Goal: Check status: Check status

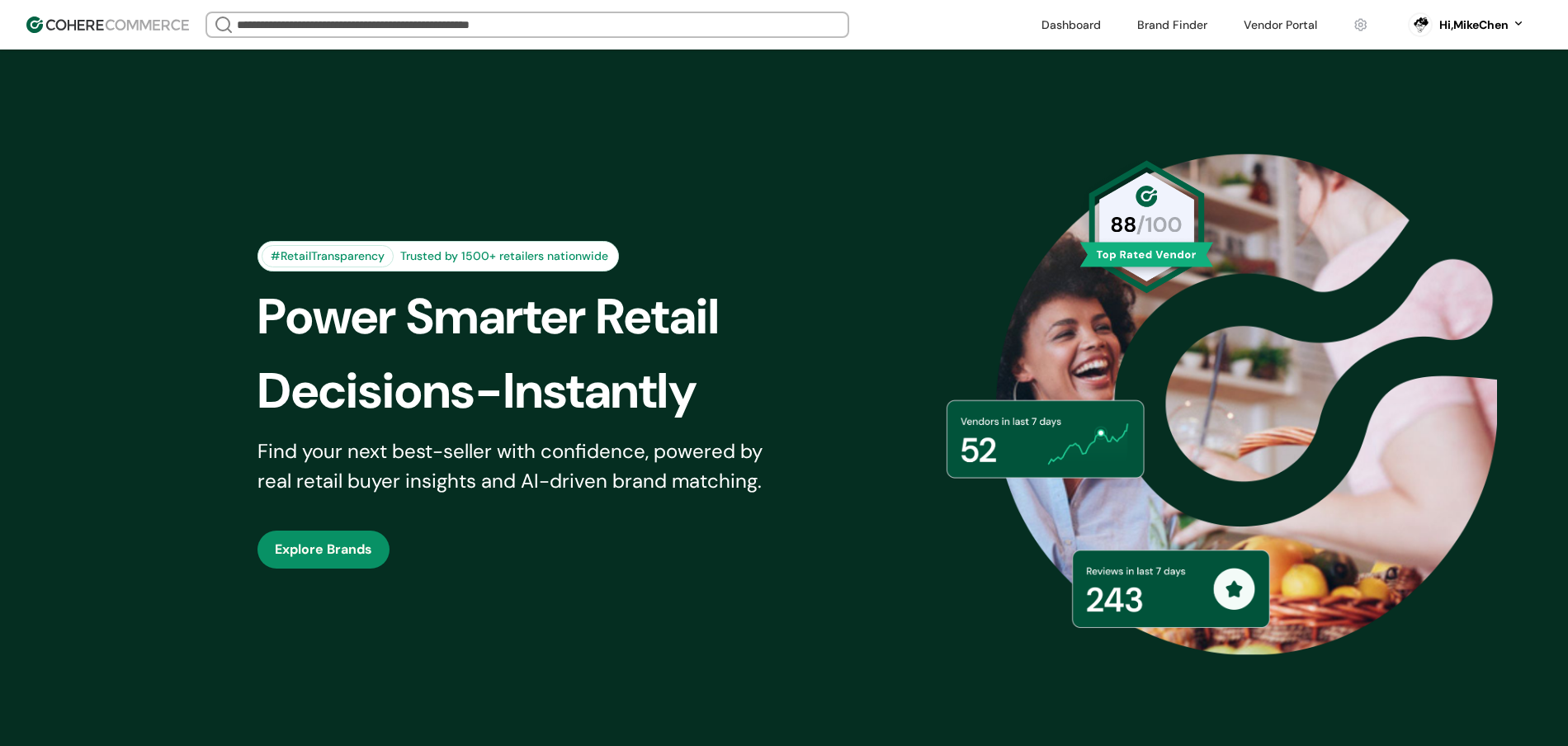
click at [1242, 27] on link at bounding box center [1280, 24] width 93 height 24
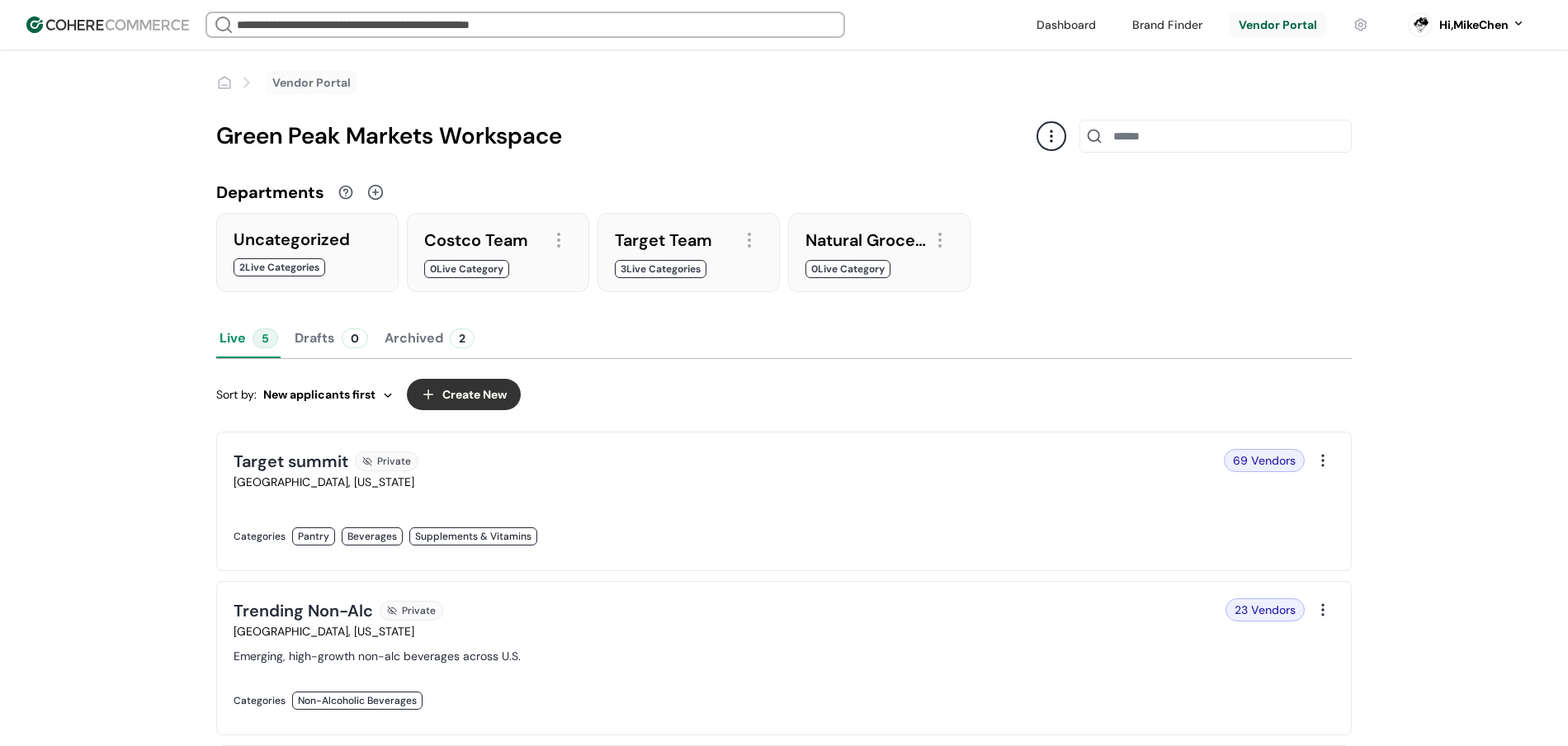
scroll to position [4, 0]
click at [290, 79] on link "Vendor Portal" at bounding box center [312, 82] width 79 height 17
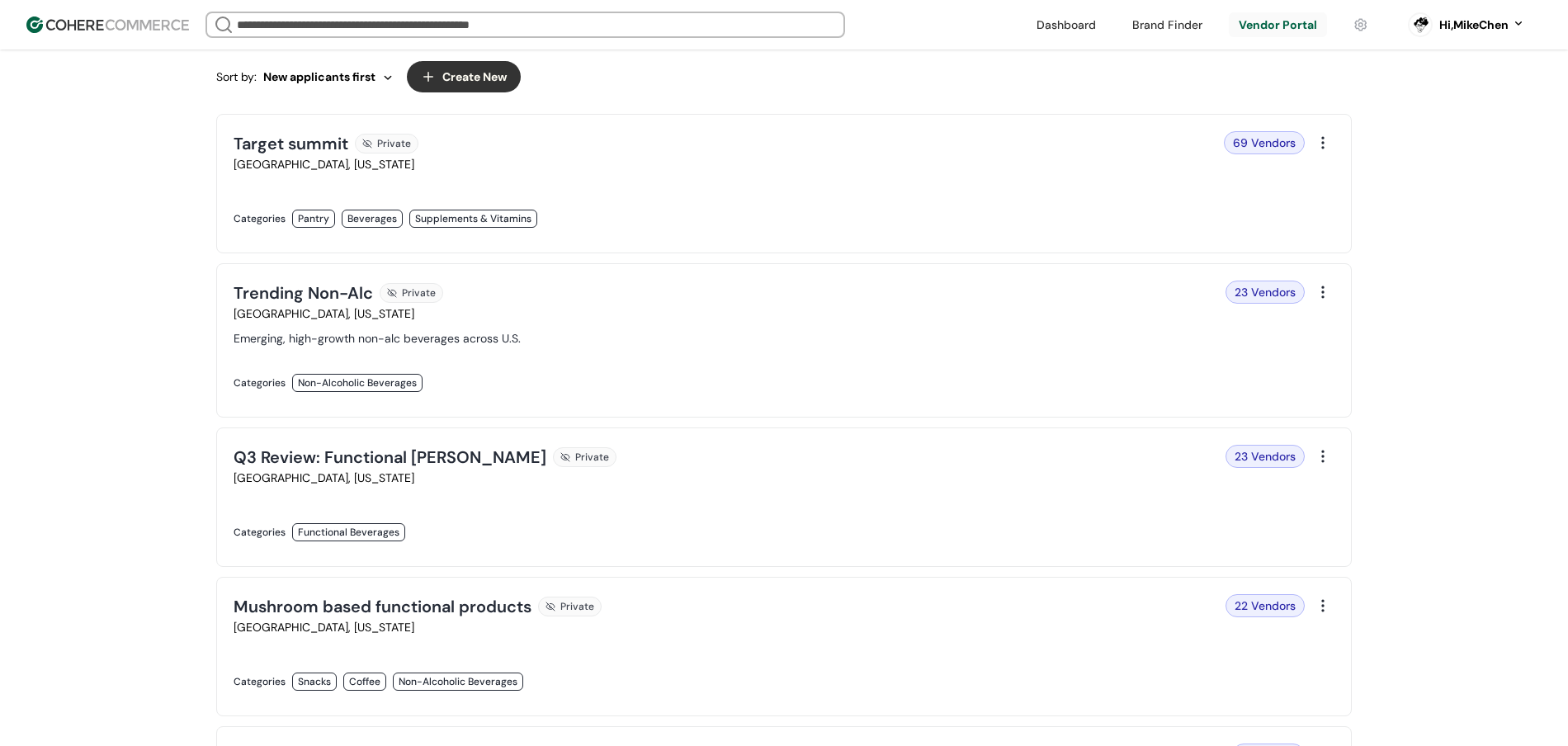
scroll to position [198, 0]
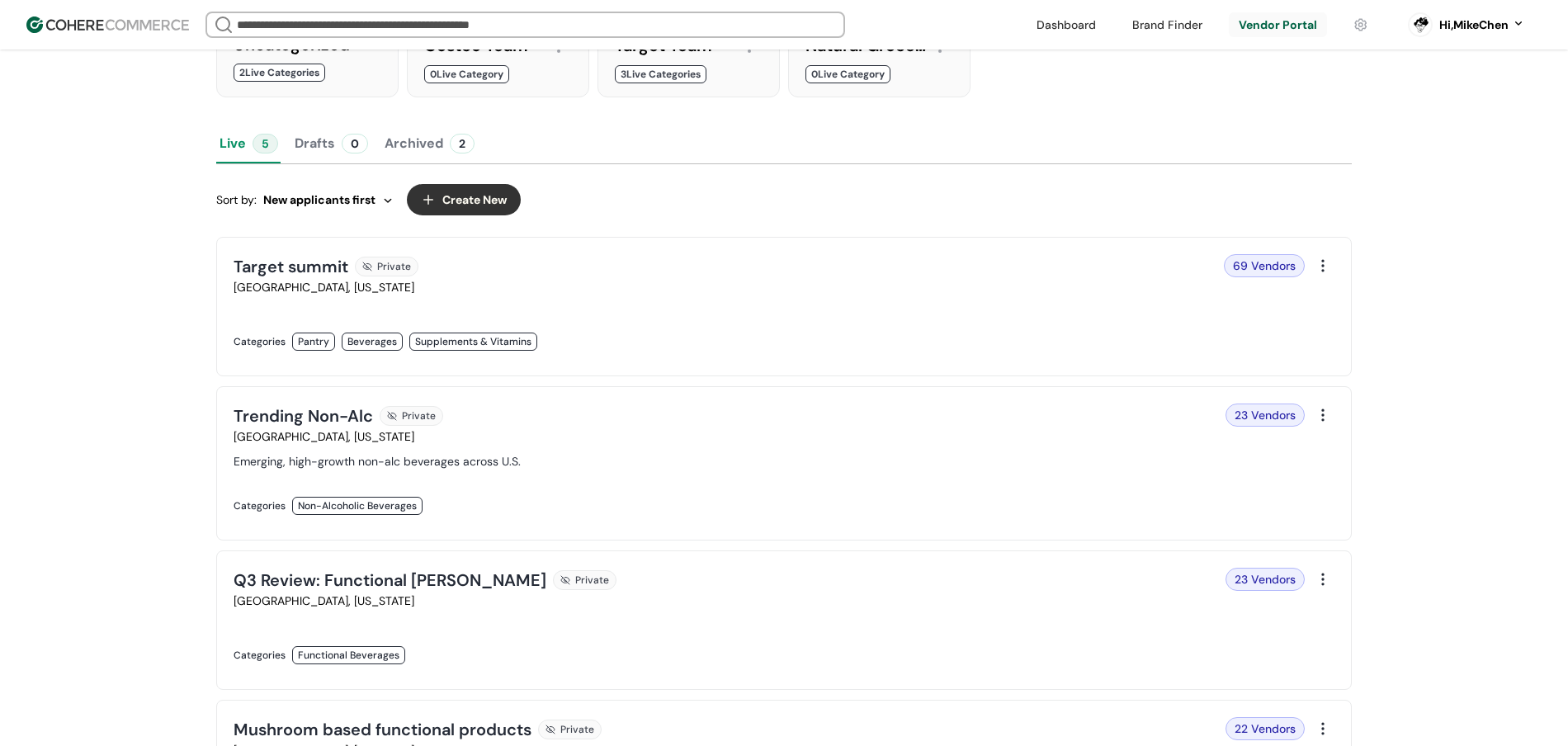
click at [774, 359] on link at bounding box center [504, 359] width 541 height 0
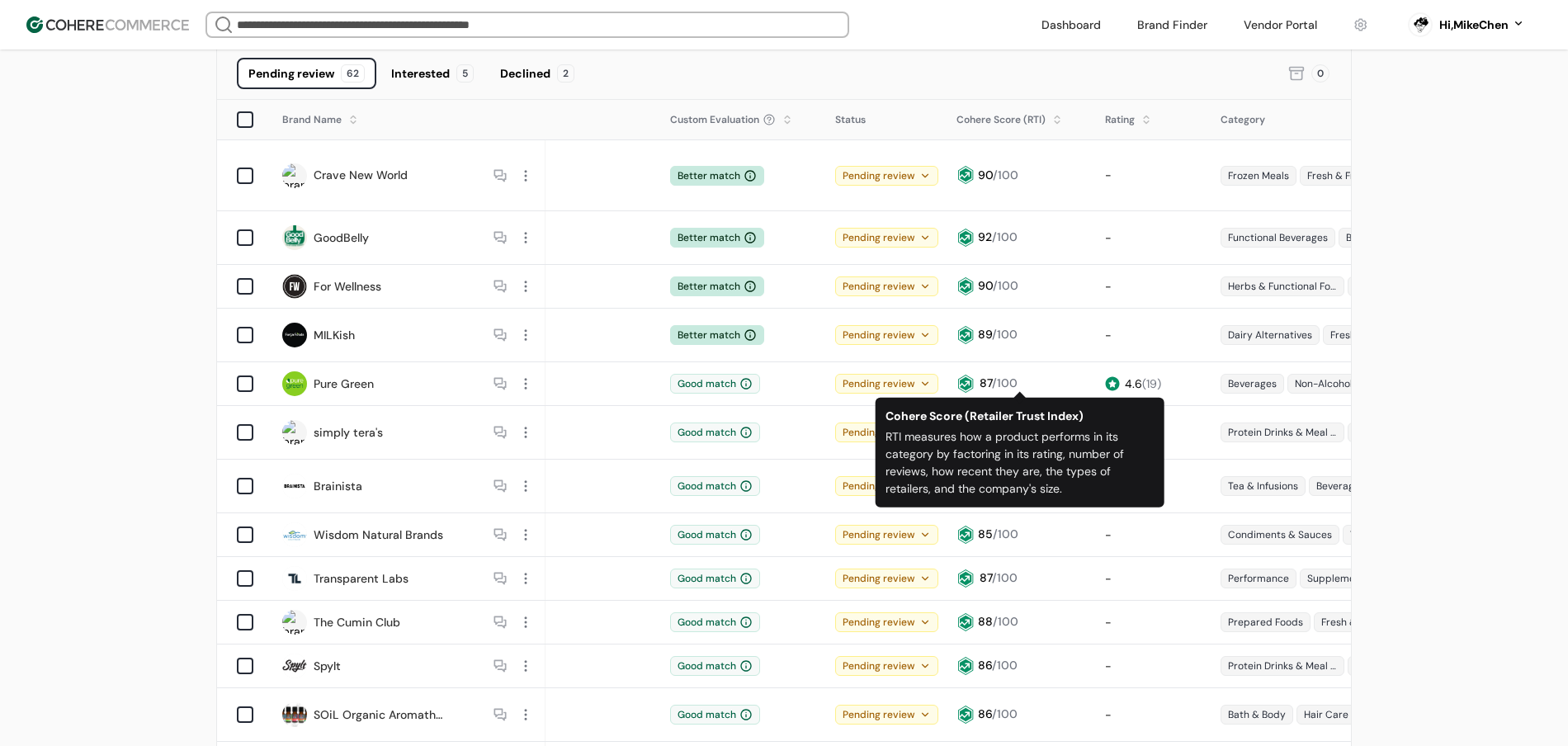
scroll to position [221, 0]
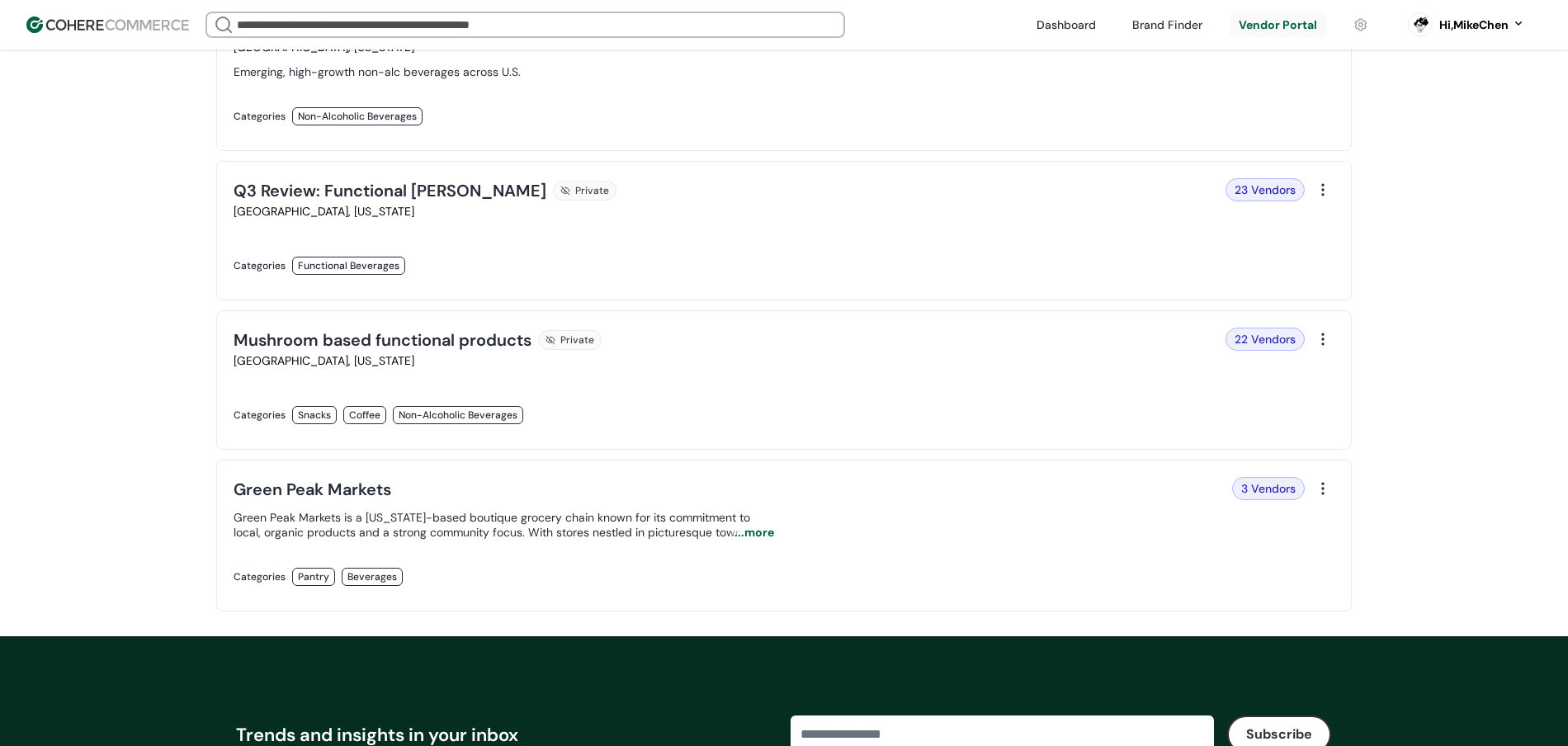
scroll to position [587, 0]
click at [554, 594] on link at bounding box center [504, 594] width 541 height 0
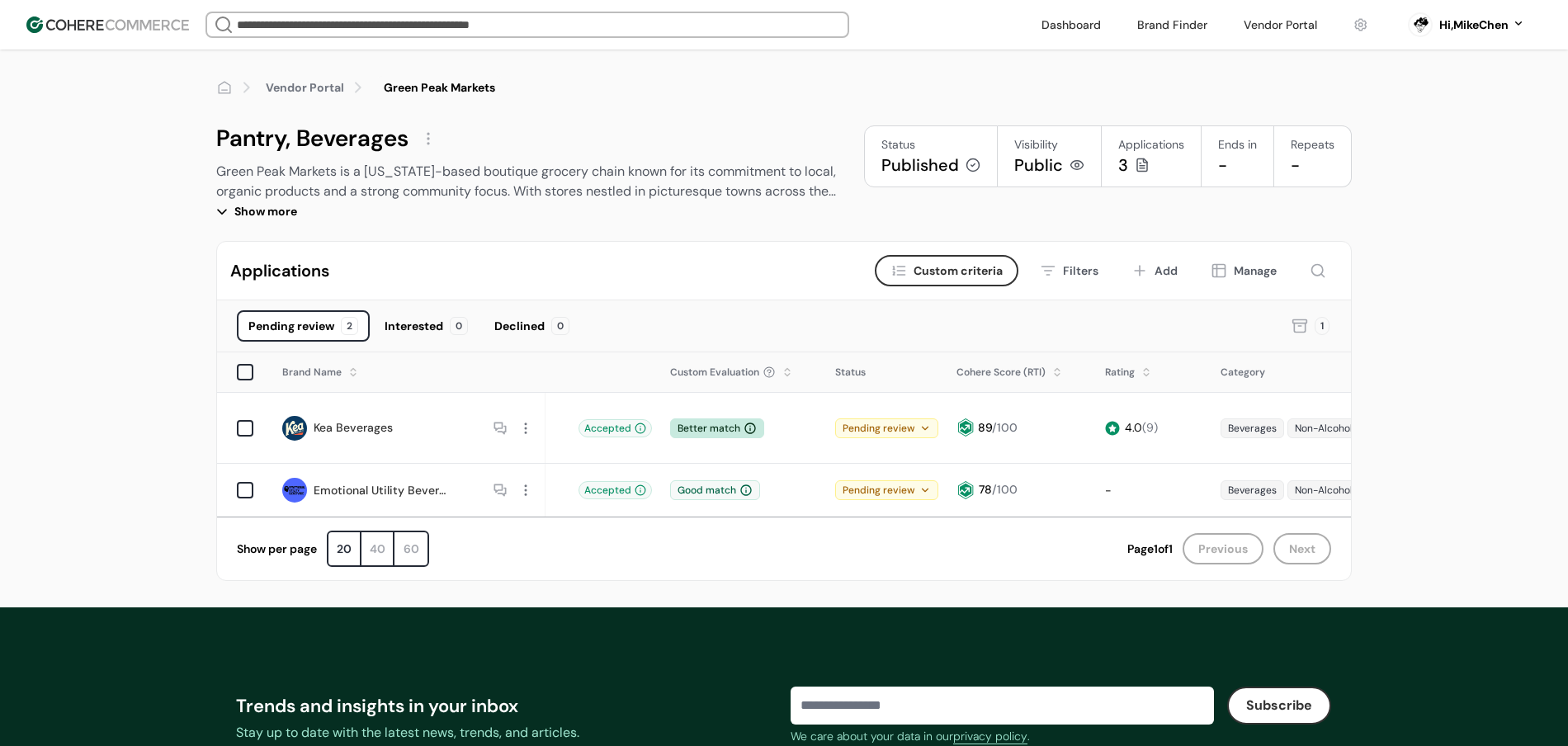
click at [344, 93] on li "Vendor Portal" at bounding box center [318, 87] width 105 height 23
click at [326, 89] on link "Vendor Portal" at bounding box center [305, 88] width 79 height 17
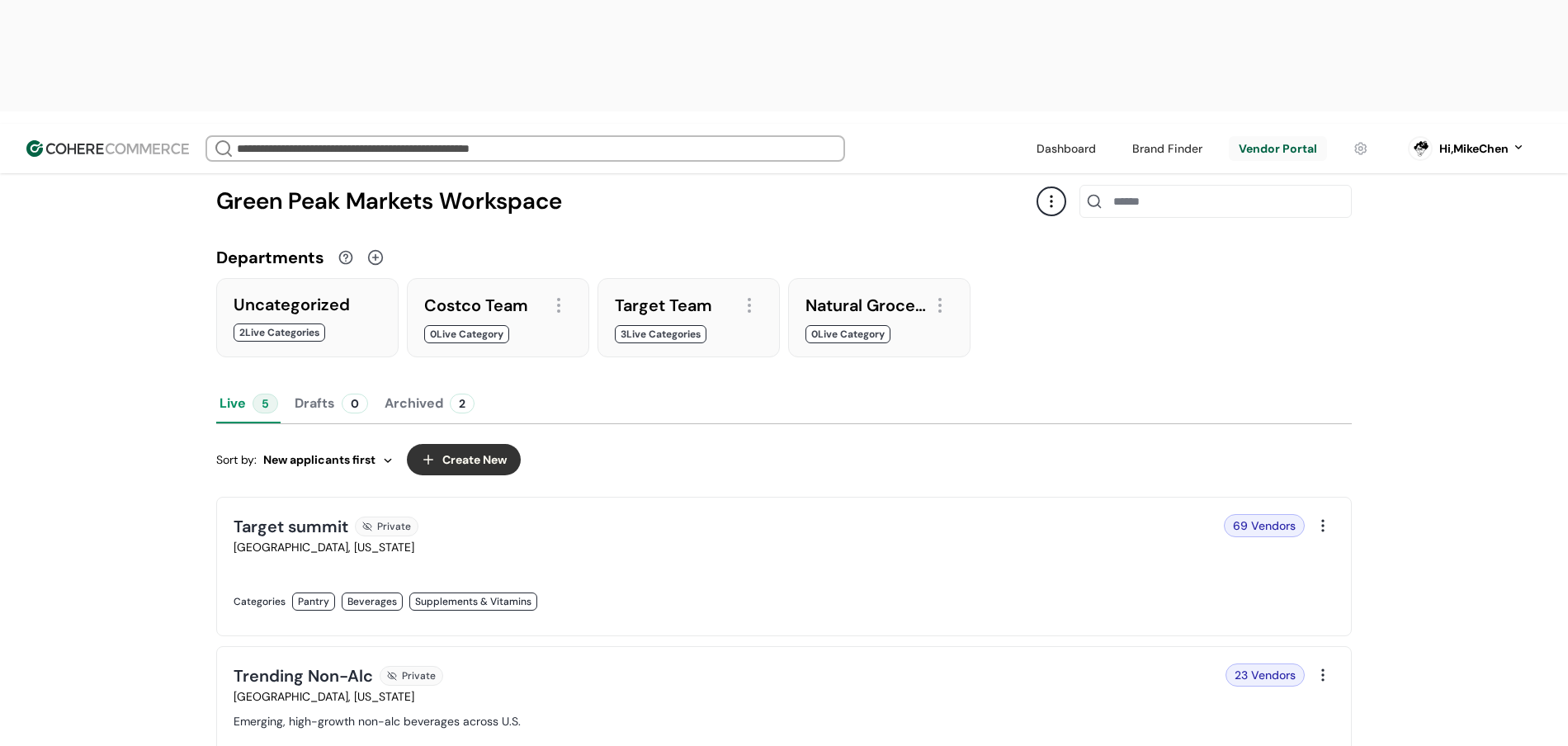
scroll to position [181, 0]
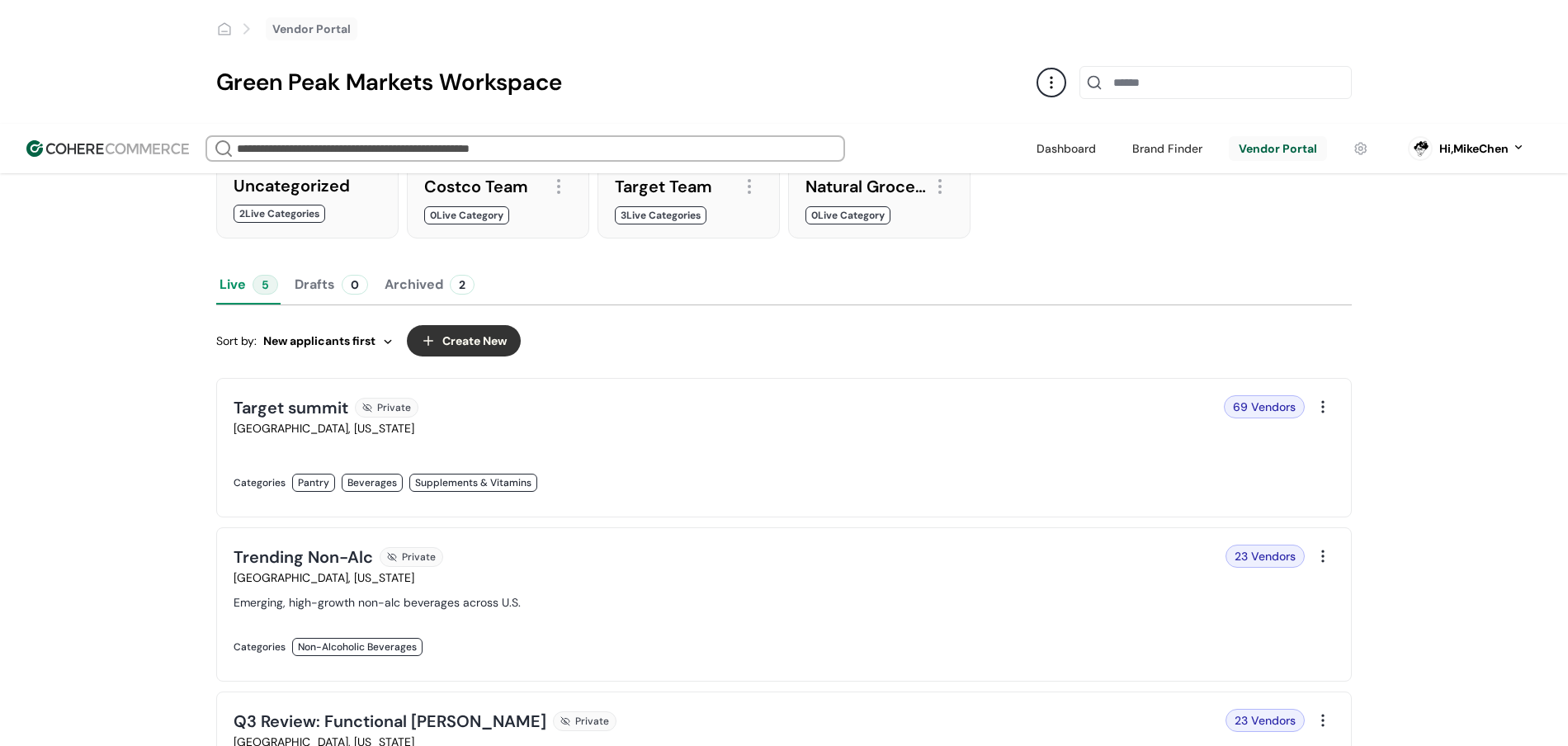
click at [639, 500] on link at bounding box center [504, 500] width 541 height 0
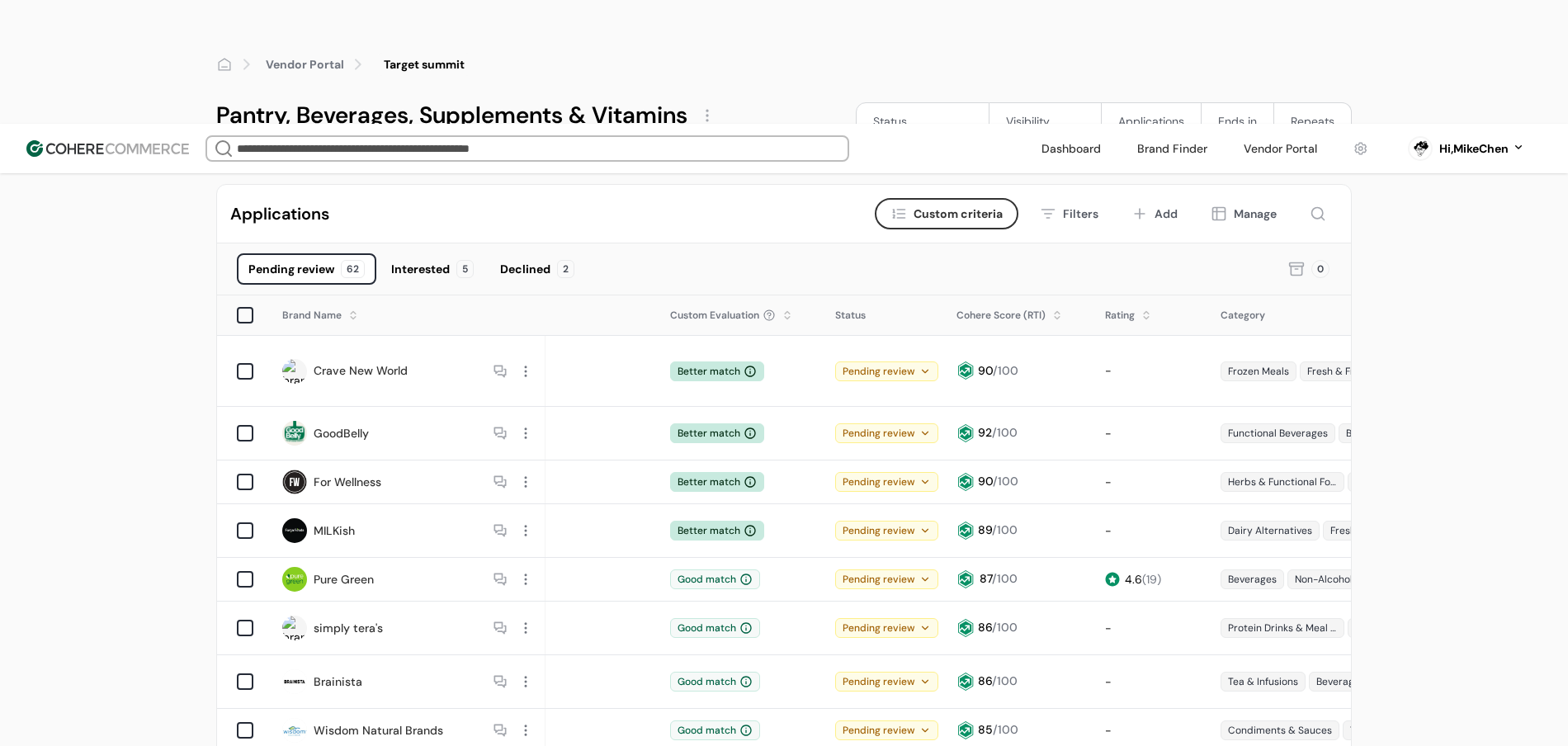
scroll to position [132, 0]
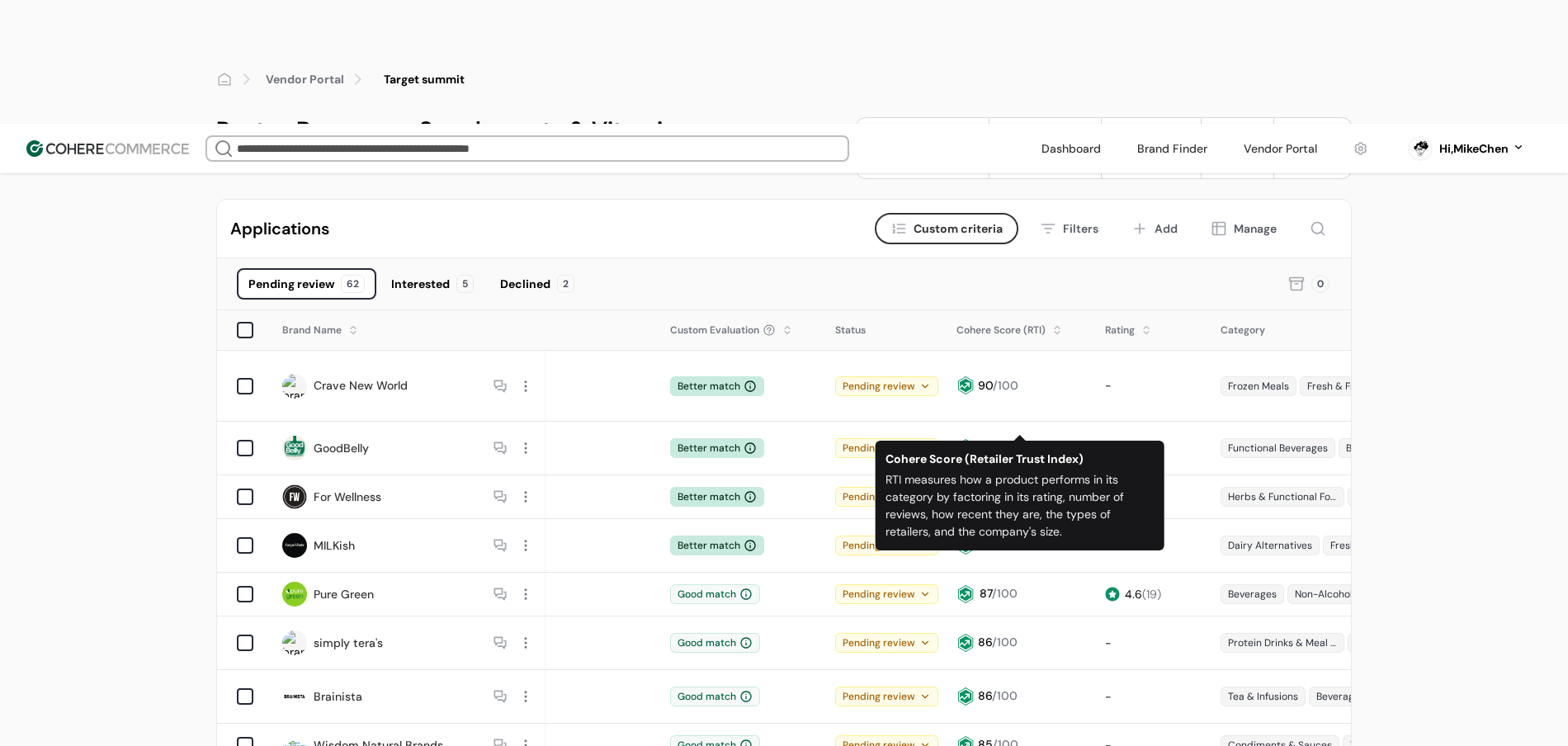
click at [1393, 376] on div "Vendor Portal Target summit Pantry, Beverages, Supplements & Vitamins Status Pu…" at bounding box center [784, 726] width 1568 height 1371
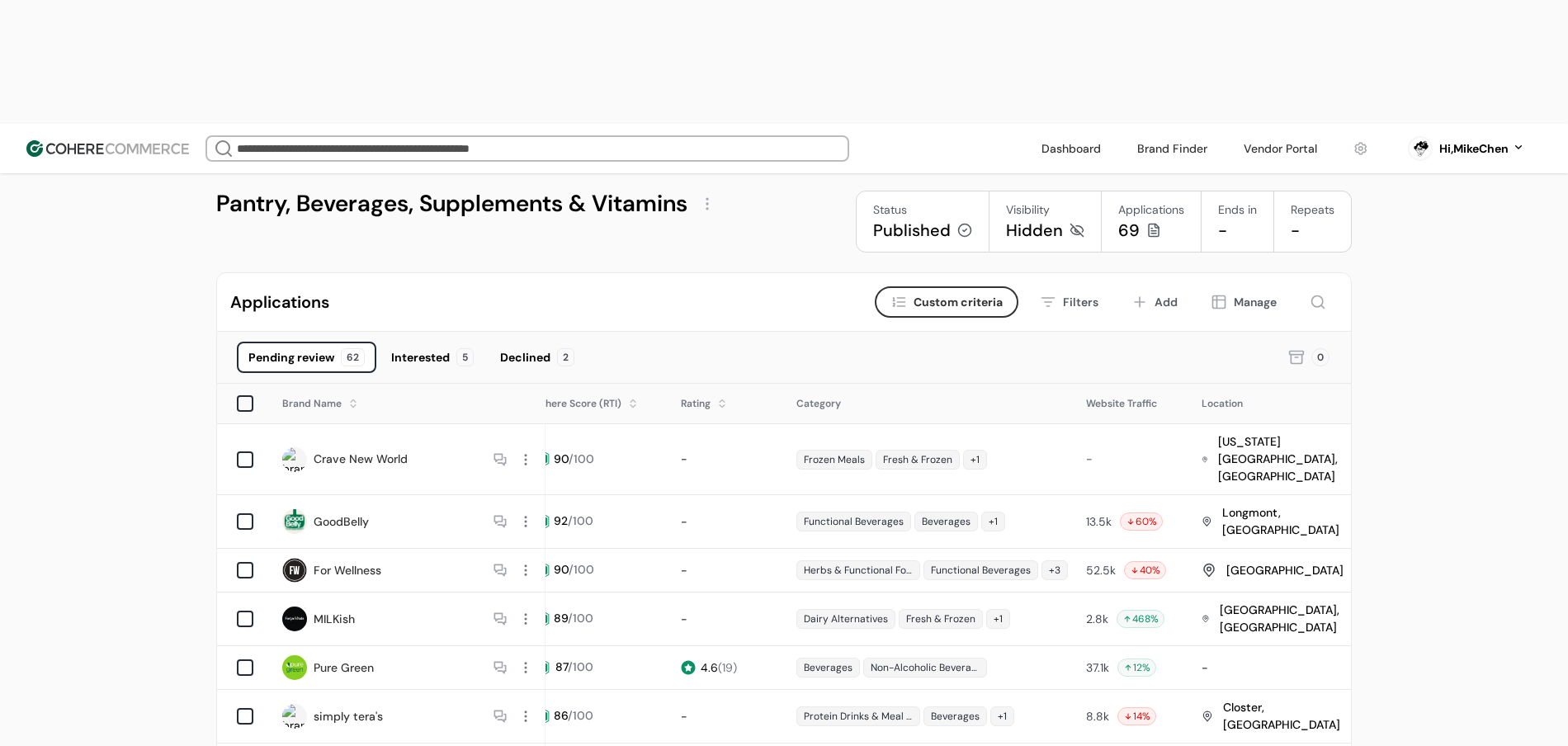
scroll to position [0, 0]
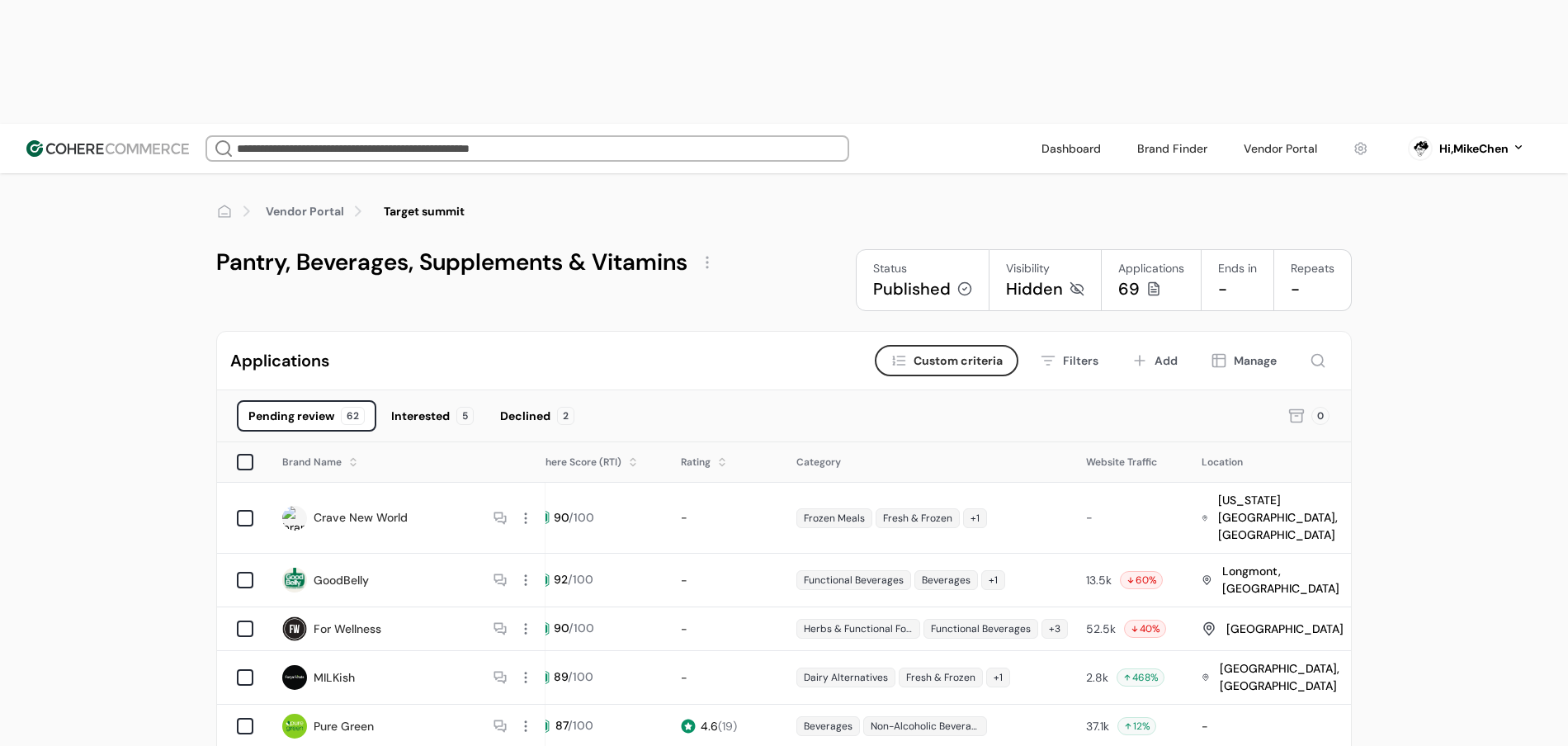
click at [1299, 407] on icon at bounding box center [1296, 415] width 17 height 17
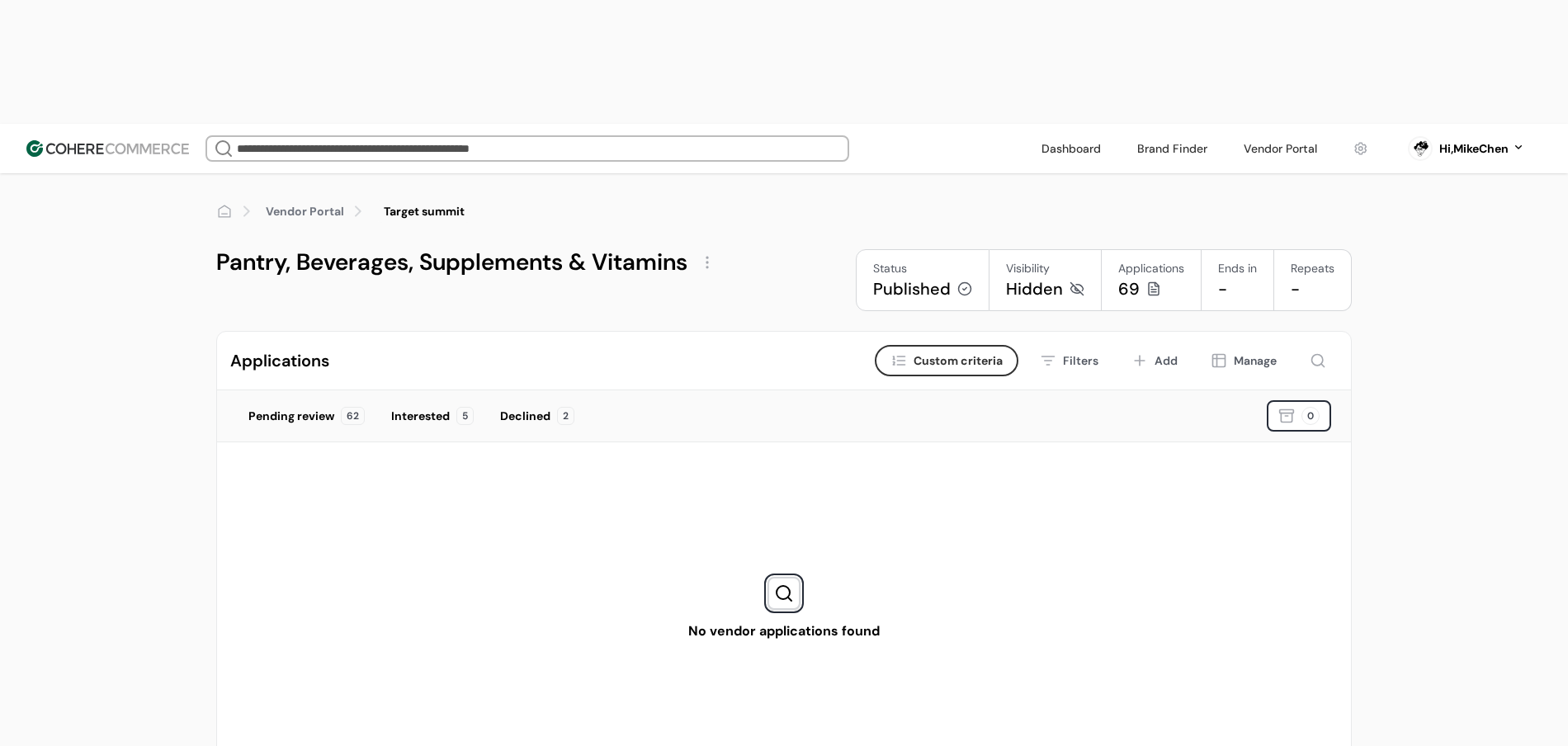
click at [1256, 352] on div "Manage" at bounding box center [1255, 361] width 43 height 17
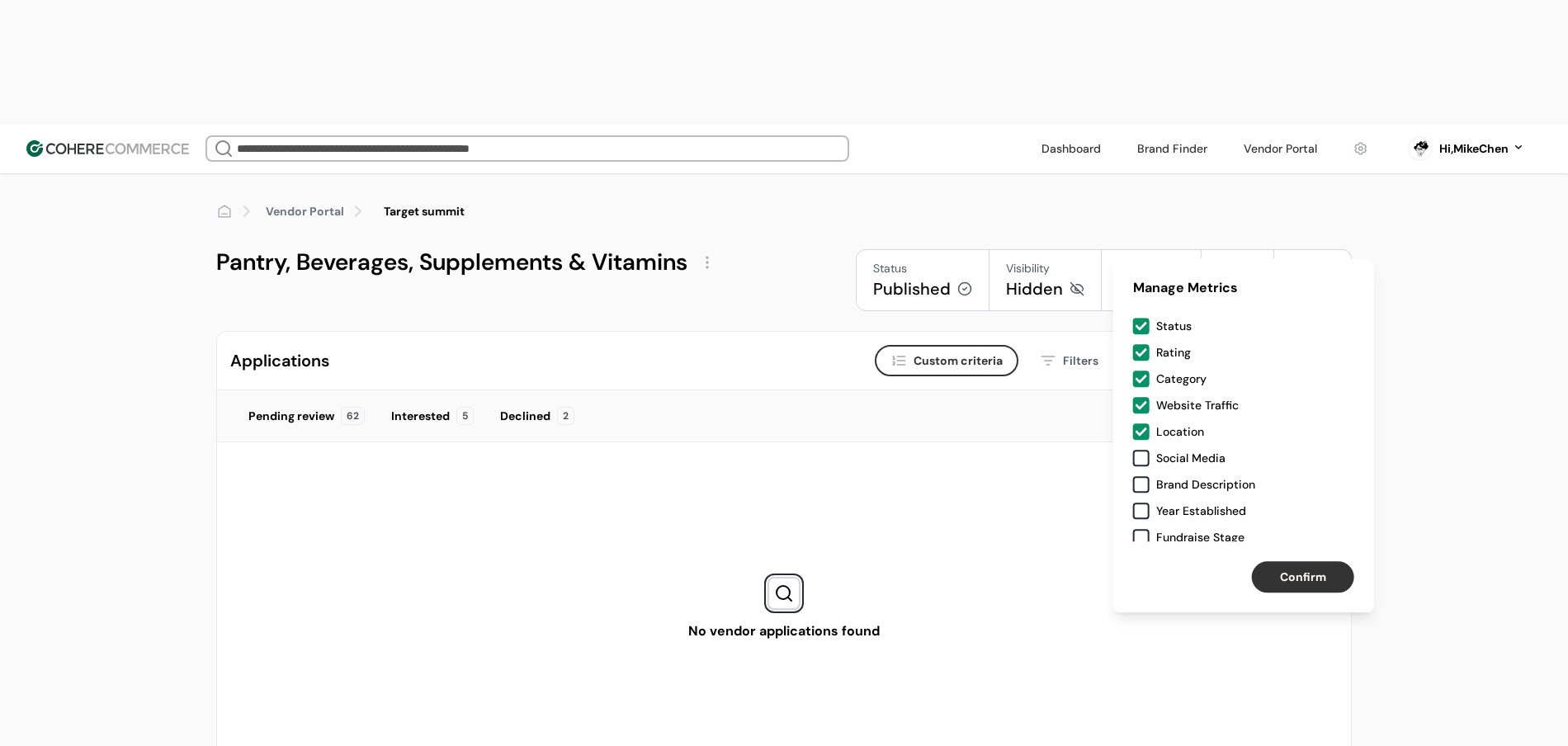
click at [266, 407] on div "Pending review" at bounding box center [291, 416] width 86 height 17
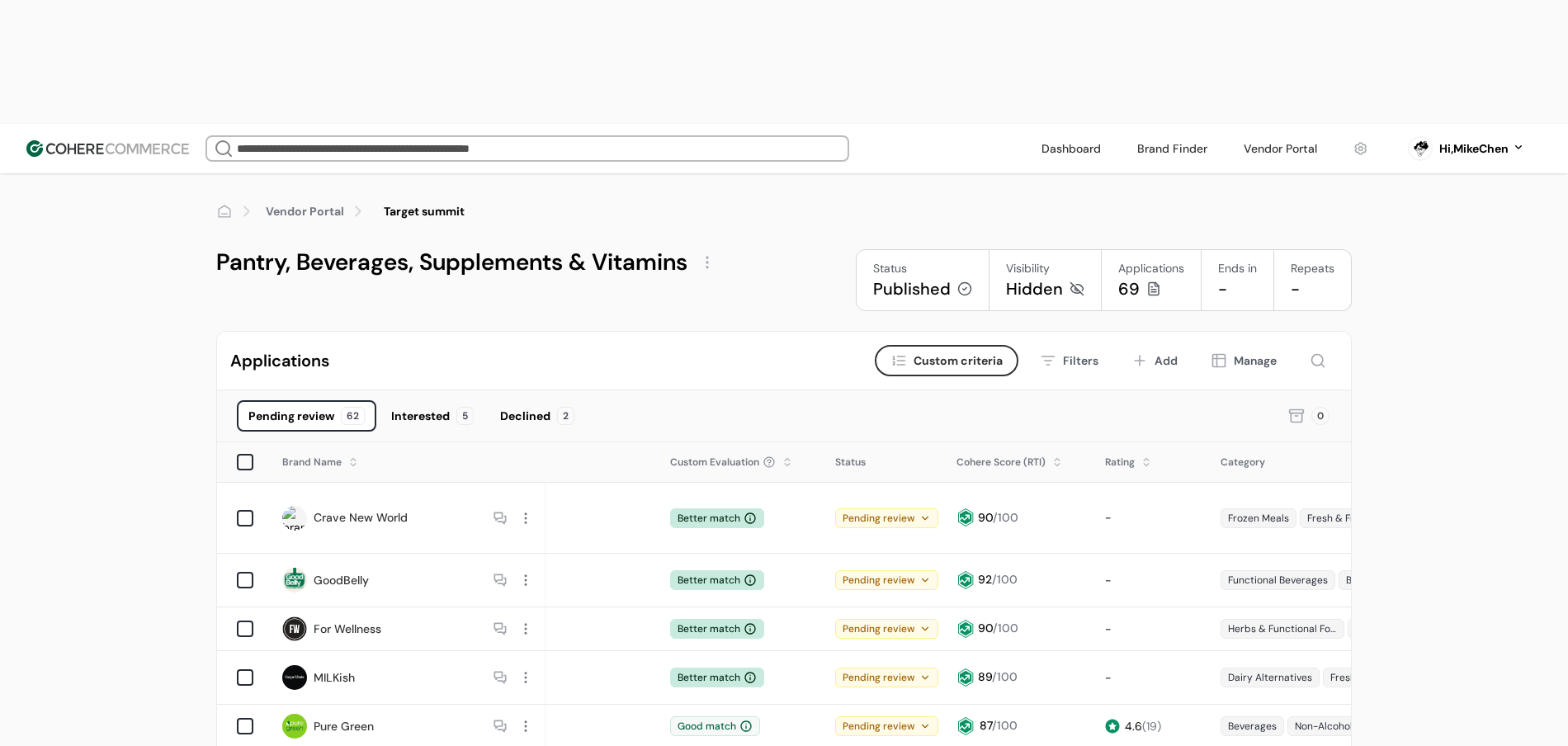
click at [826, 400] on div "Pending review 62 Interested 5 Declined 2" at bounding box center [751, 416] width 1030 height 31
click at [531, 508] on div at bounding box center [525, 518] width 22 height 22
click at [556, 454] on div "View application" at bounding box center [585, 449] width 135 height 33
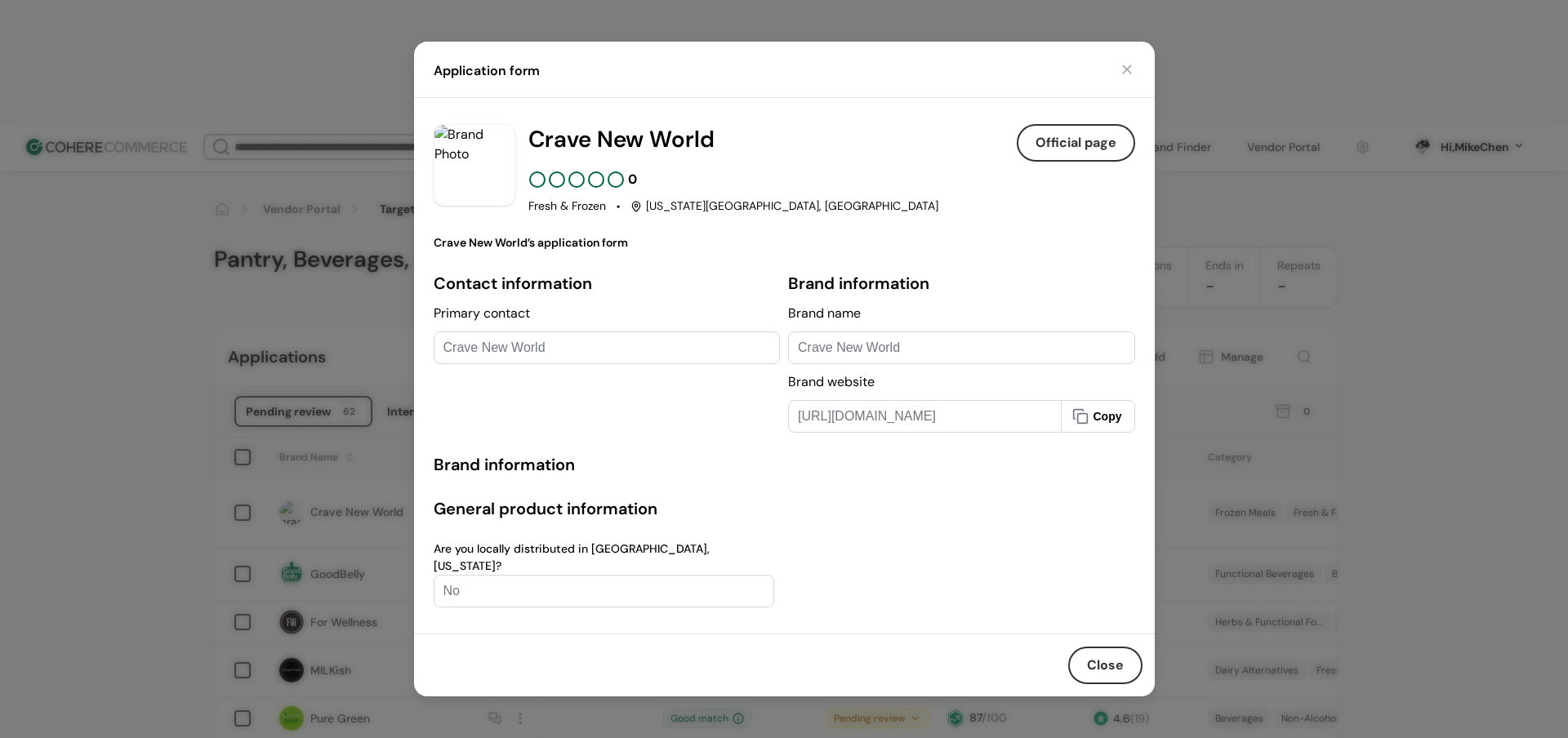
click at [1121, 78] on button "button" at bounding box center [1127, 69] width 16 height 16
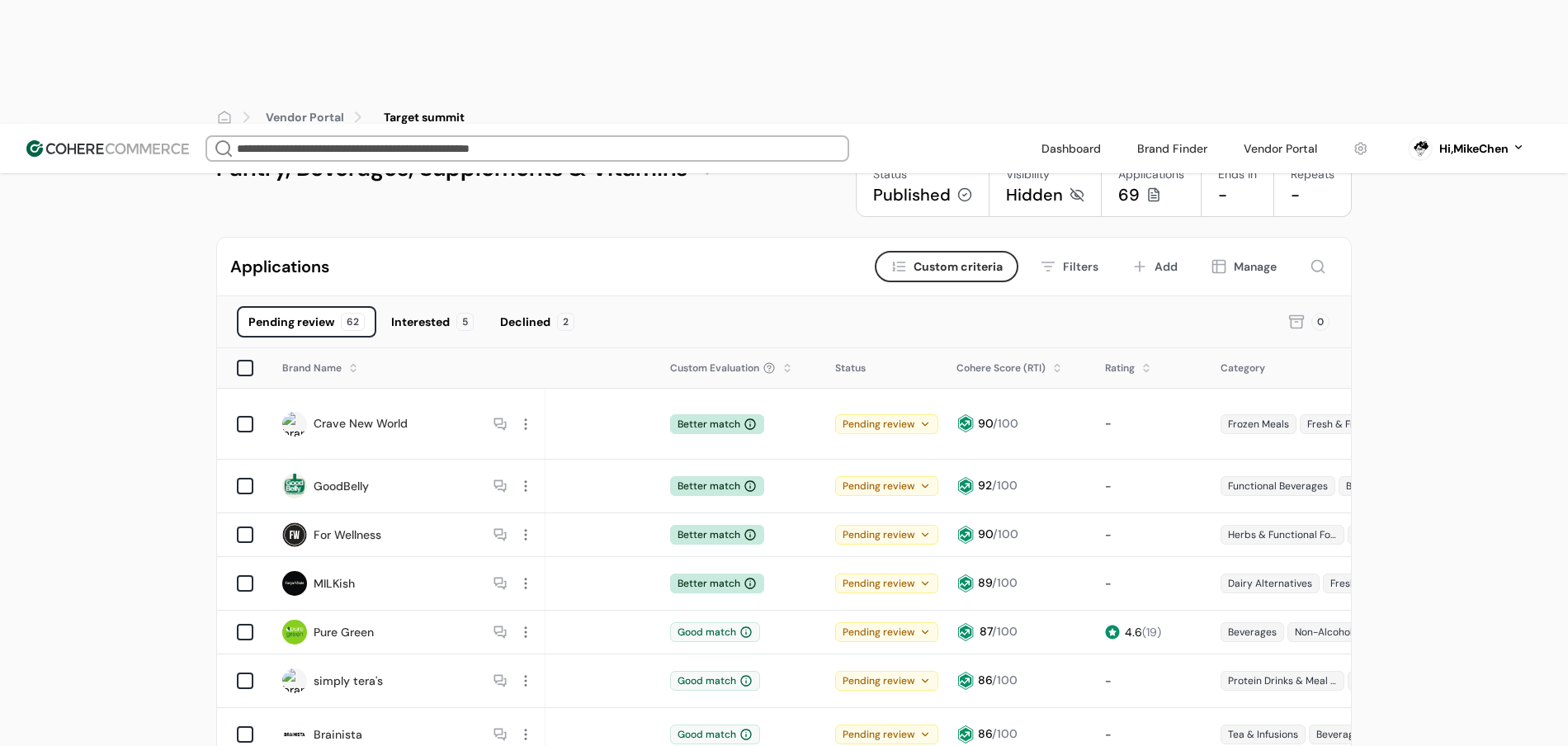
scroll to position [114, 0]
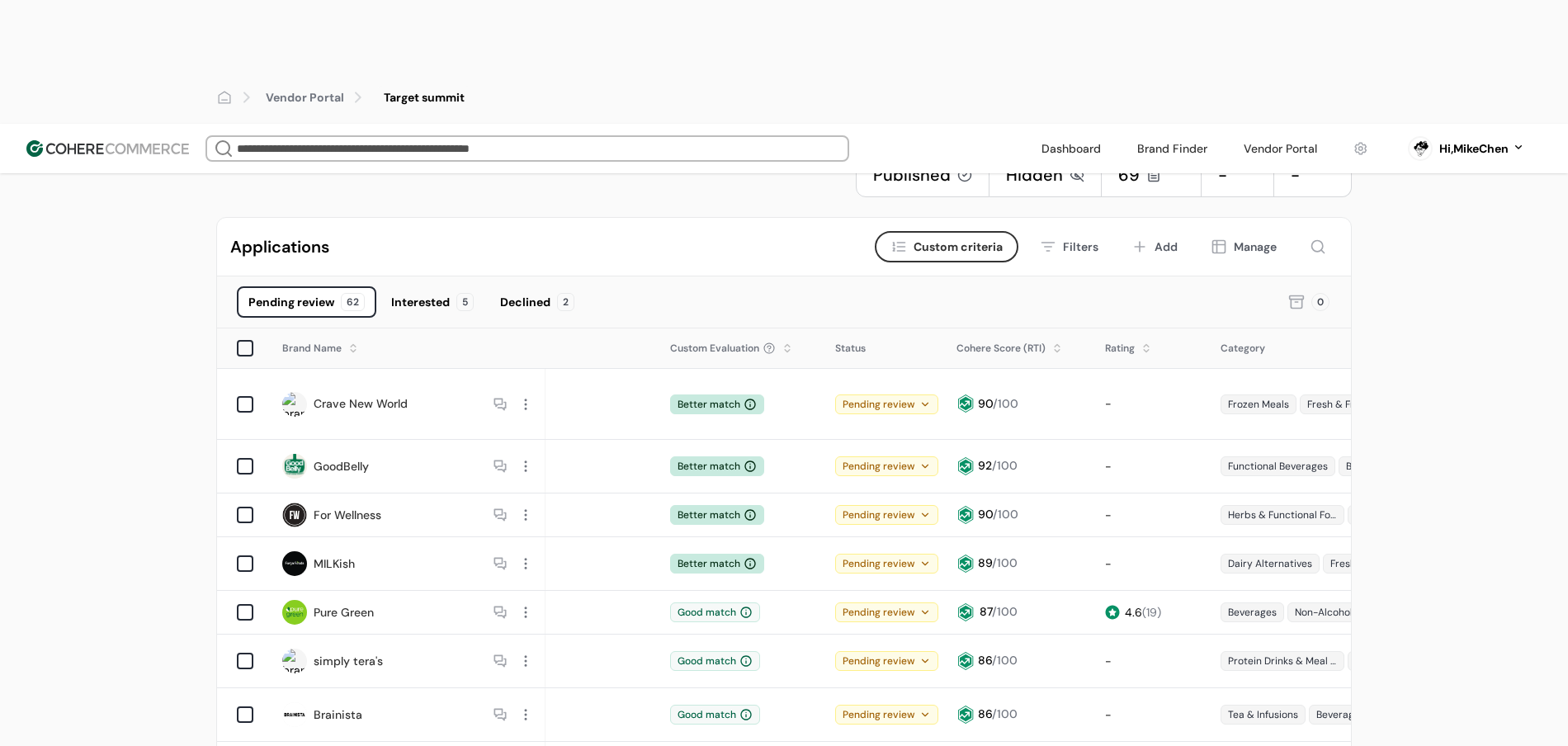
click at [526, 504] on div at bounding box center [525, 515] width 22 height 22
click at [556, 403] on div "Track samples" at bounding box center [585, 389] width 135 height 33
click at [558, 410] on div "View application" at bounding box center [585, 421] width 135 height 33
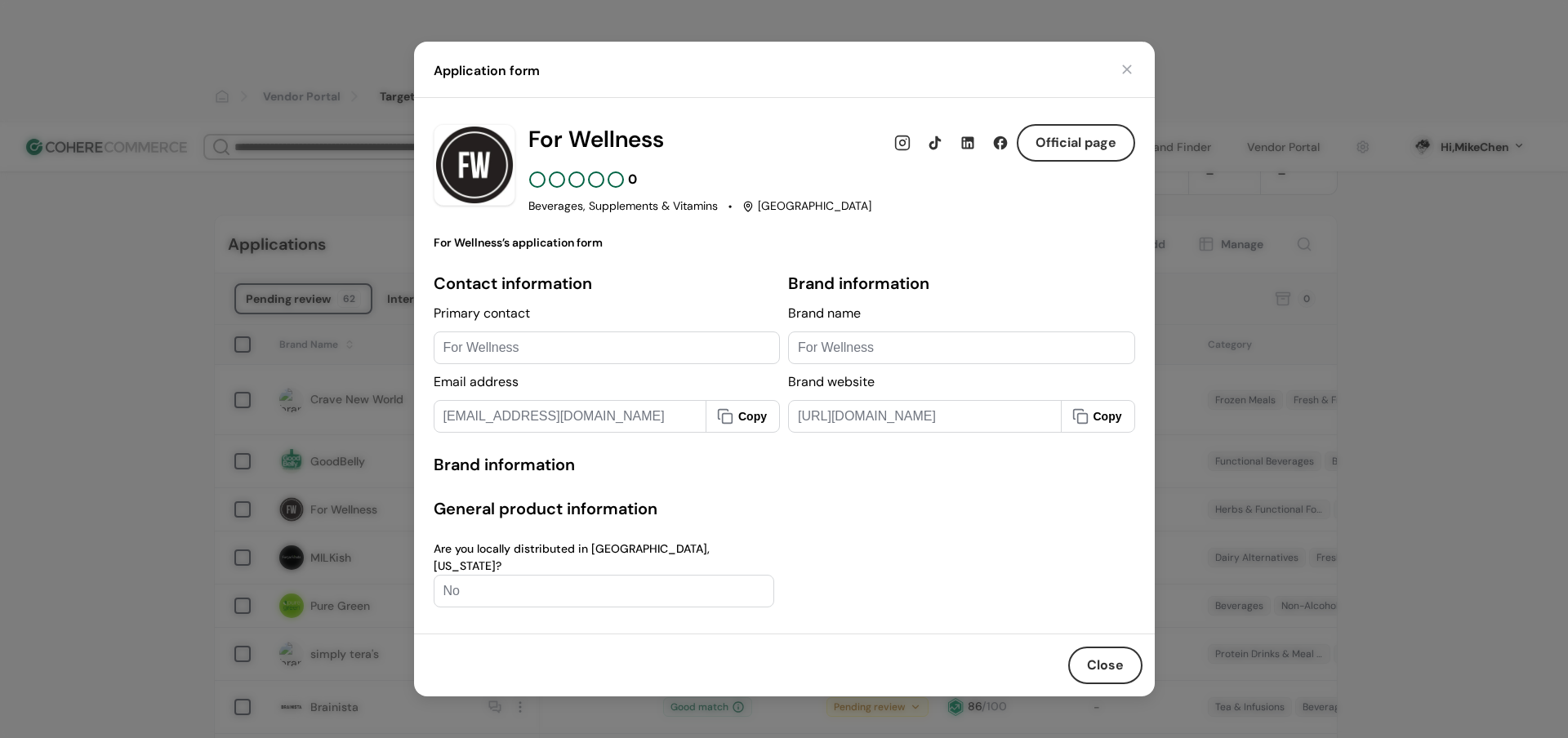
click at [1130, 69] on button "button" at bounding box center [1127, 69] width 16 height 16
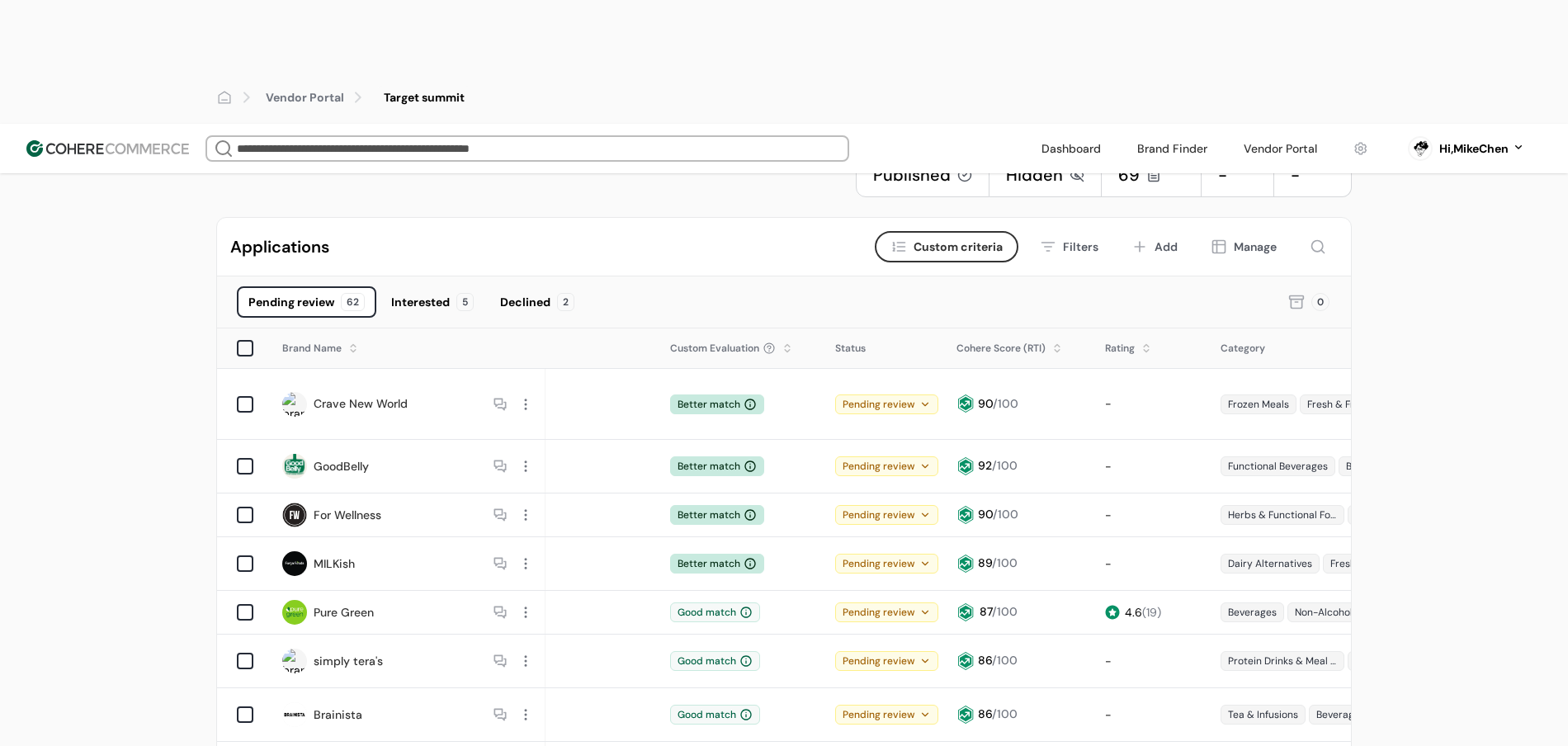
click at [532, 394] on div at bounding box center [525, 404] width 22 height 22
click at [580, 332] on div "View application" at bounding box center [585, 335] width 135 height 33
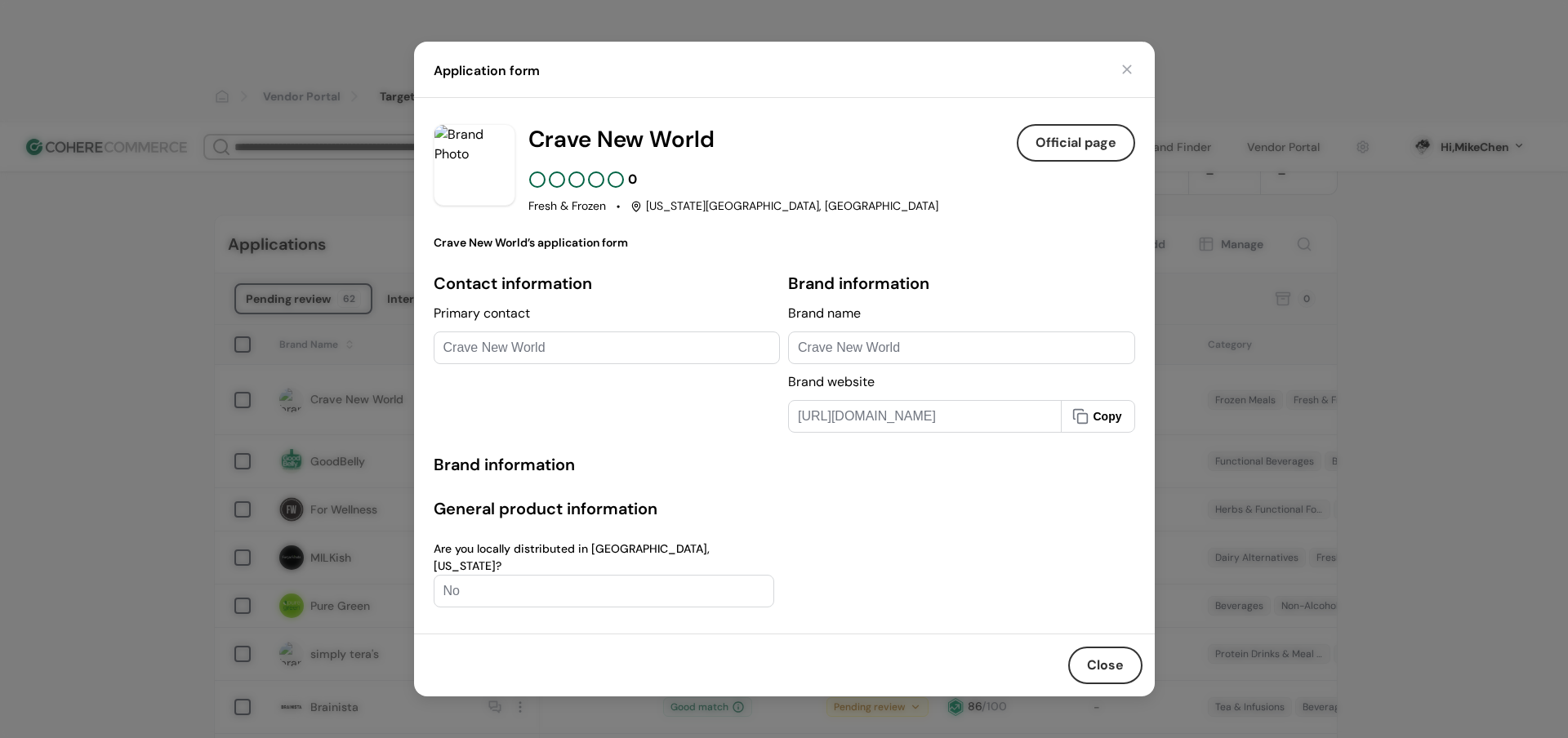
click at [1116, 85] on div "Application form" at bounding box center [785, 69] width 741 height 56
click at [1123, 78] on button "button" at bounding box center [1127, 69] width 16 height 16
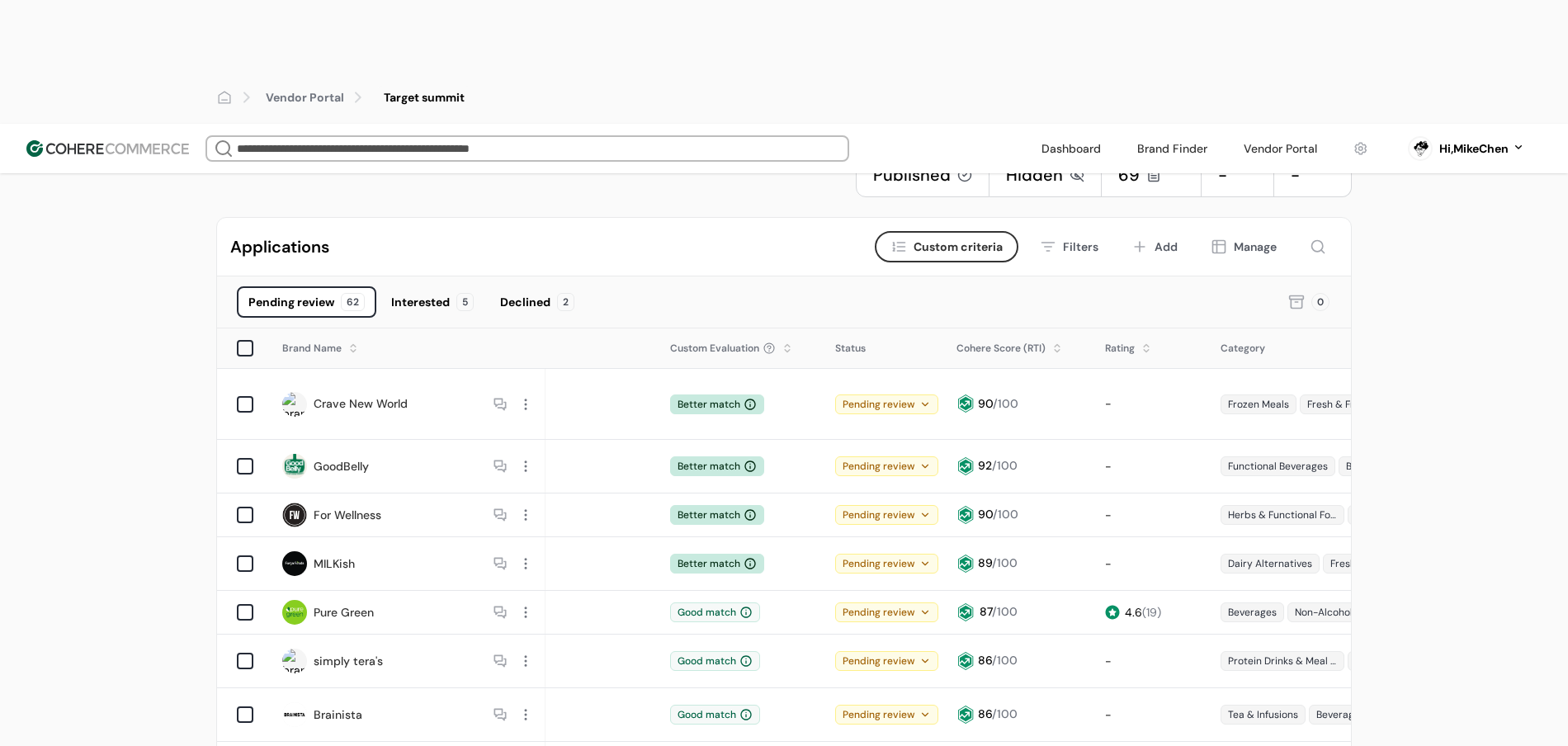
click at [521, 601] on div at bounding box center [525, 612] width 22 height 22
click at [558, 501] on div "View application" at bounding box center [585, 510] width 135 height 33
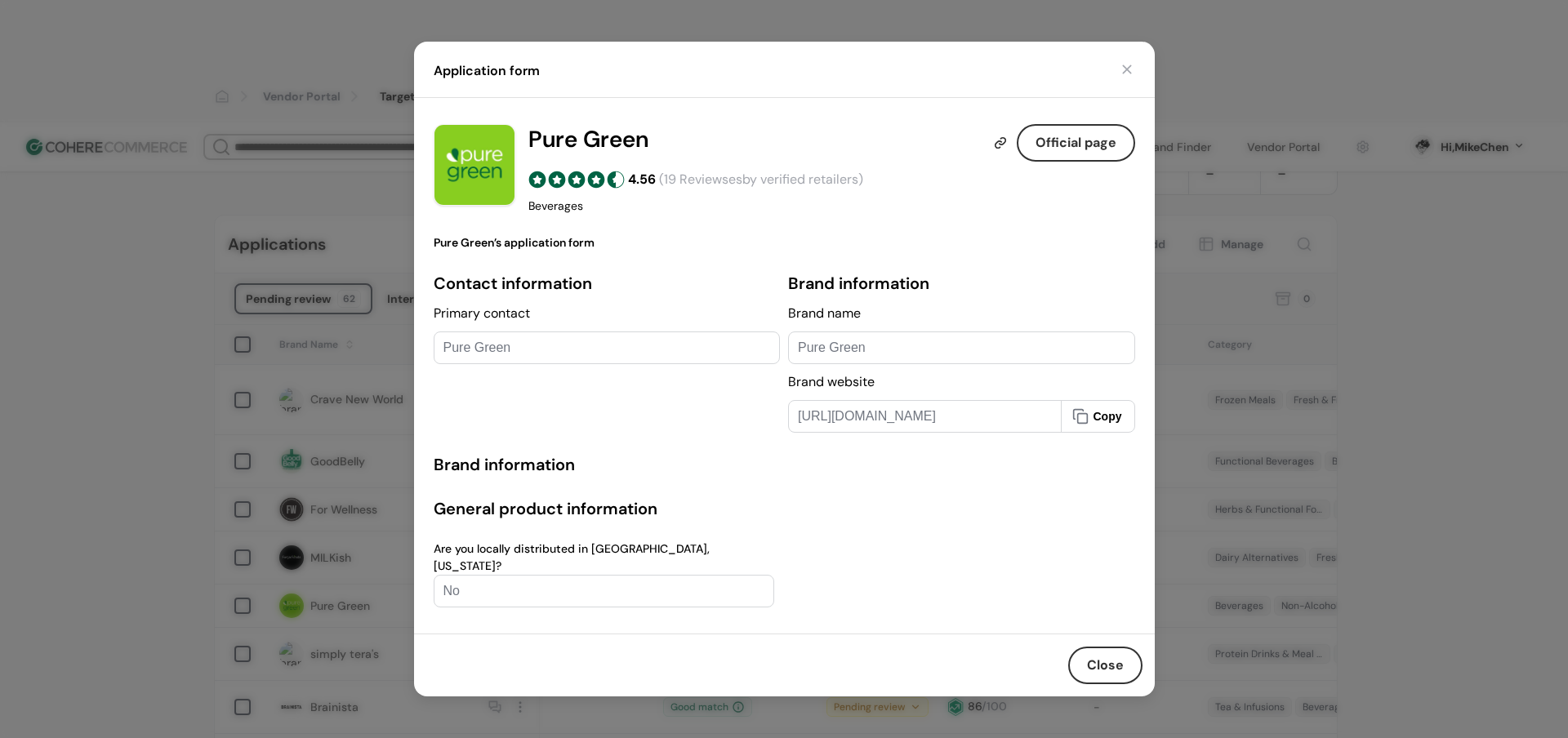
click at [1112, 90] on div "Application form" at bounding box center [785, 69] width 741 height 56
click at [1139, 68] on div "Application form" at bounding box center [785, 69] width 741 height 56
click at [1135, 70] on div "Application form" at bounding box center [785, 69] width 741 height 56
click at [1129, 74] on button "button" at bounding box center [1127, 69] width 16 height 16
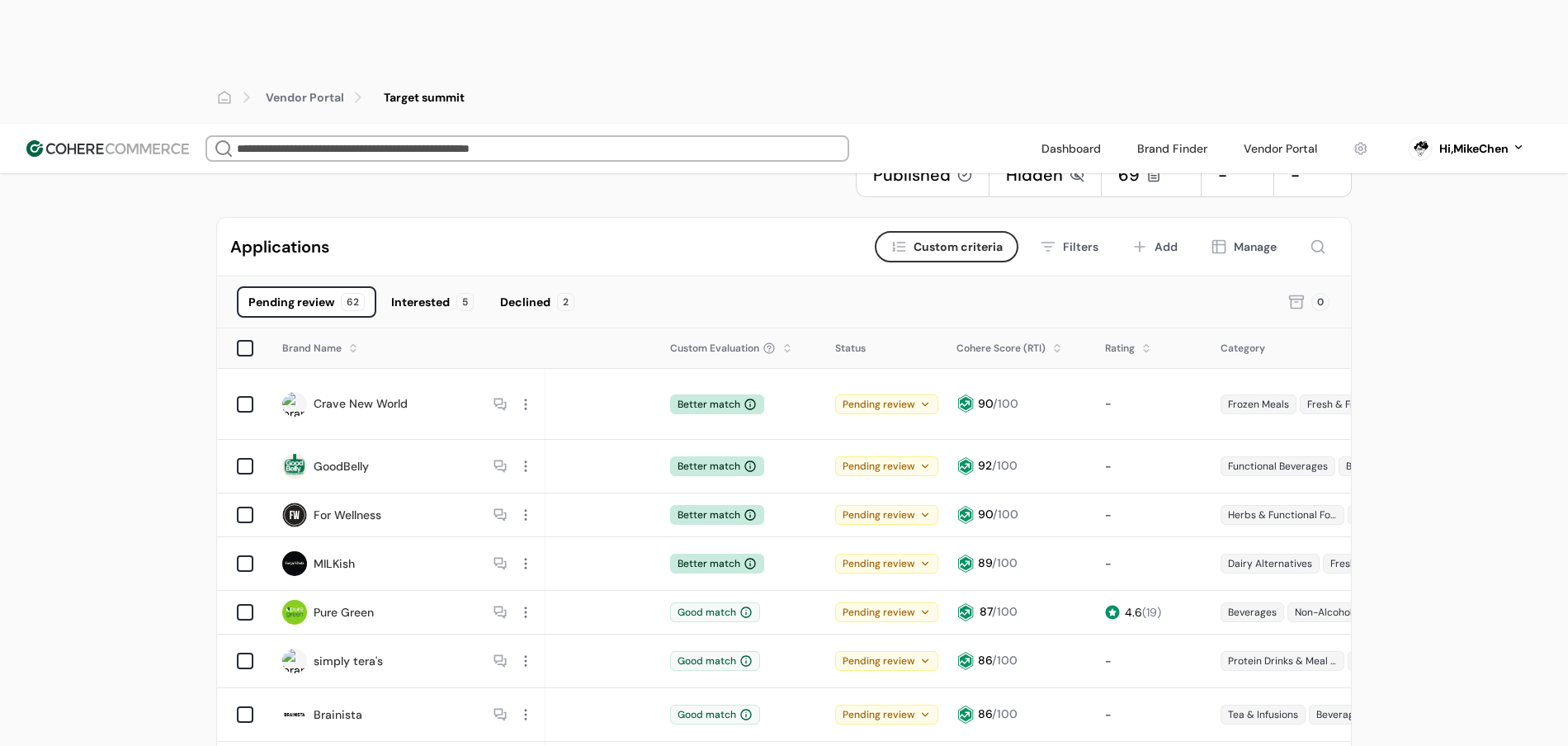
click at [549, 628] on div "View application" at bounding box center [585, 640] width 135 height 33
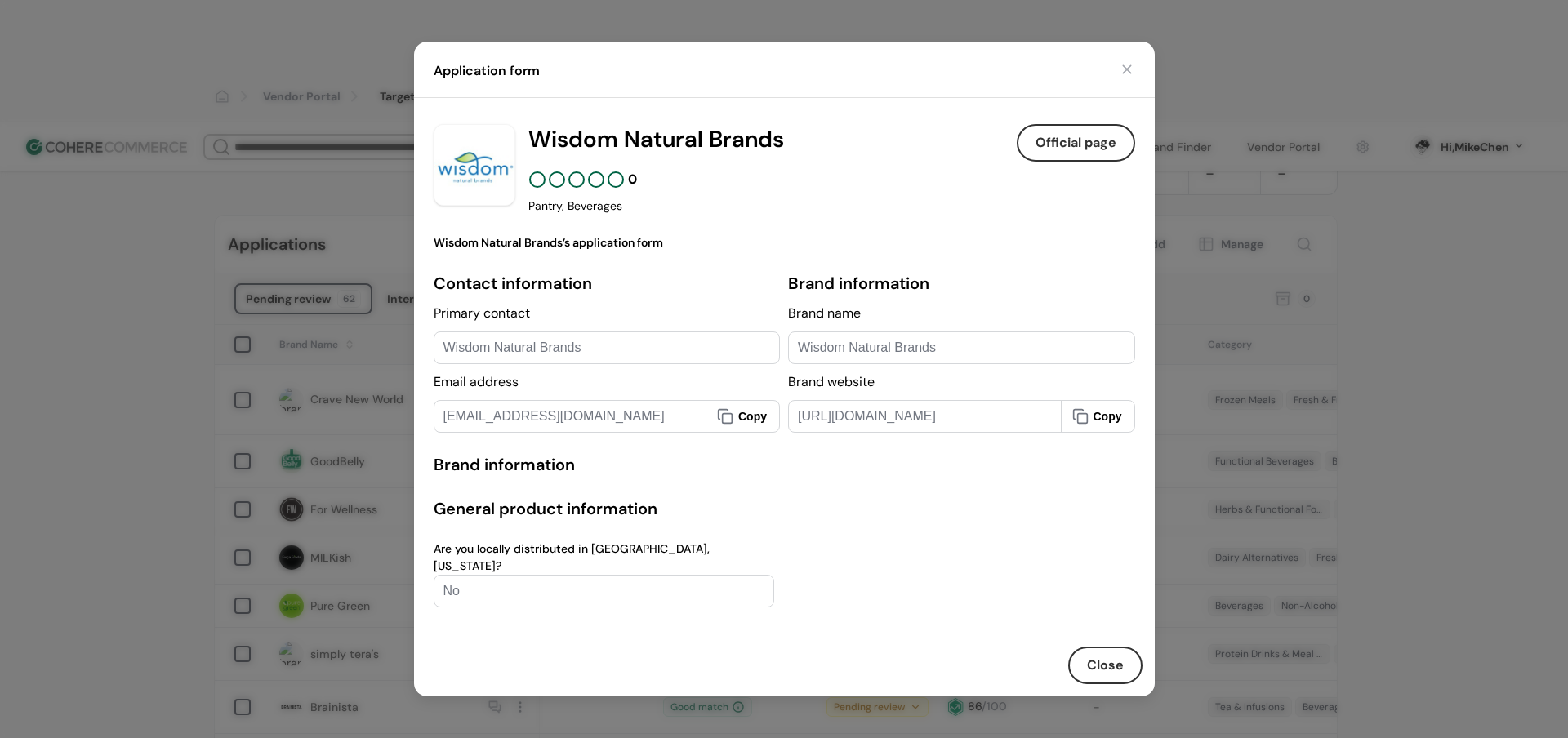
click at [1130, 77] on button "button" at bounding box center [1127, 69] width 16 height 16
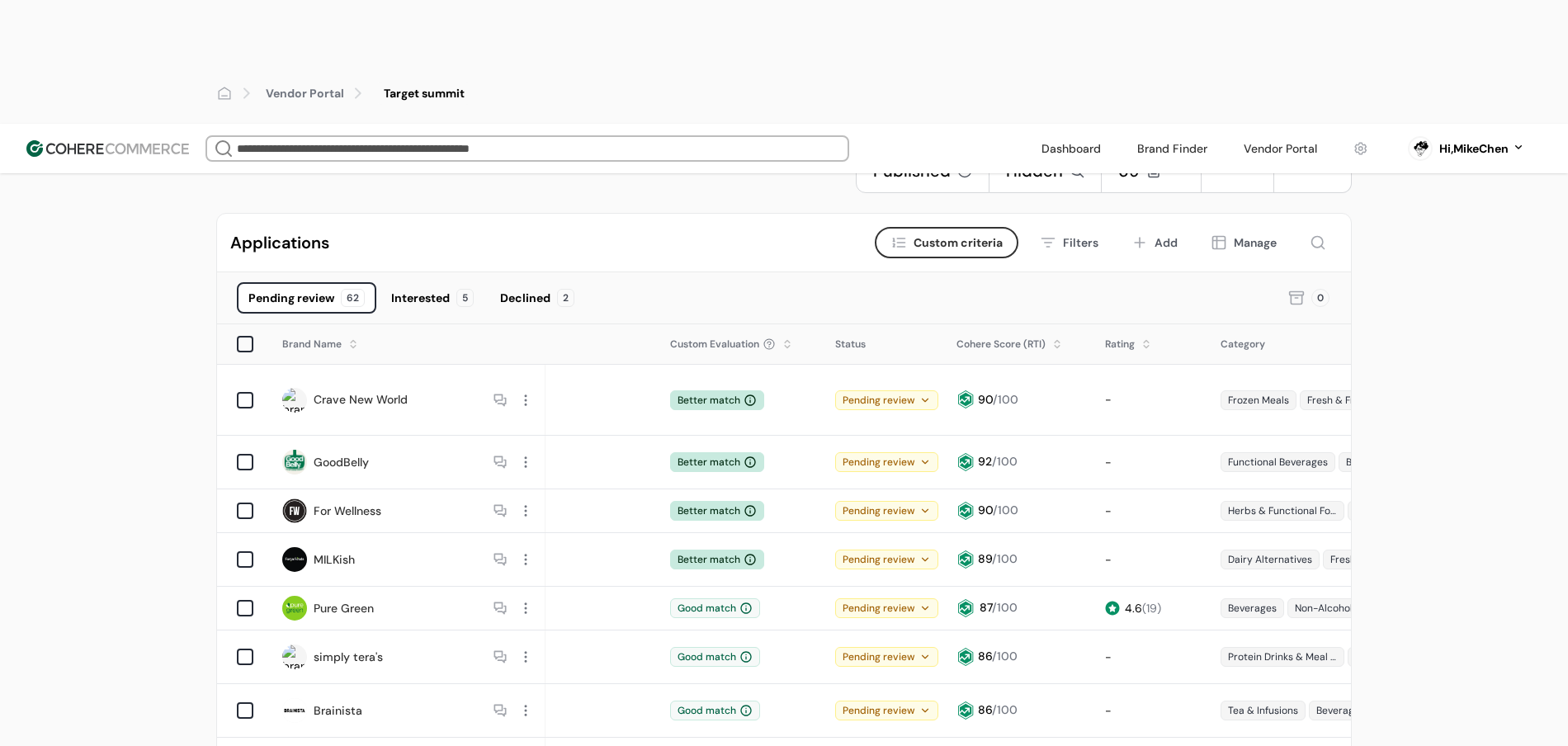
scroll to position [119, 0]
